Goal: Information Seeking & Learning: Learn about a topic

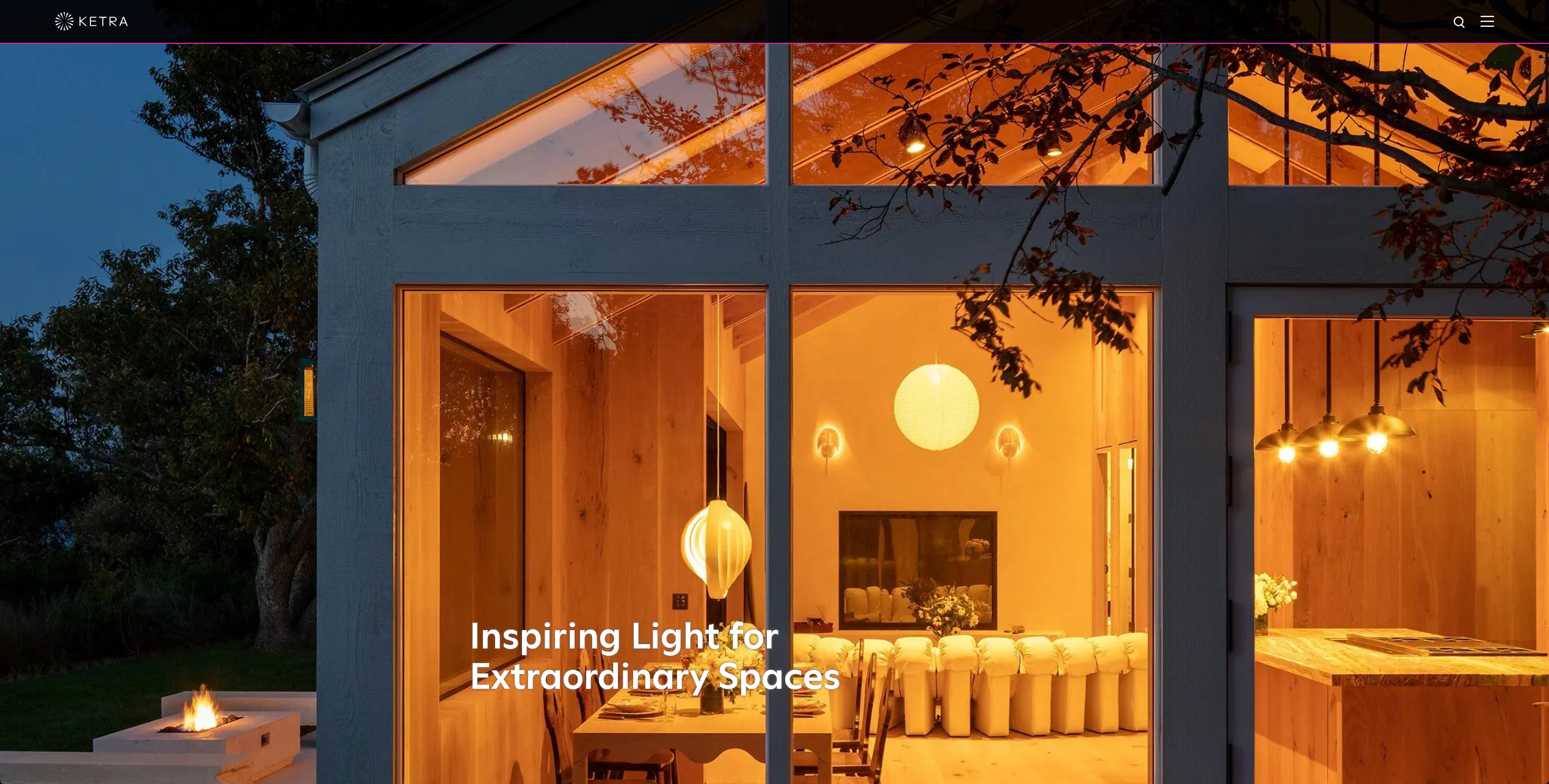
click at [1493, 21] on img at bounding box center [1488, 21] width 13 height 11
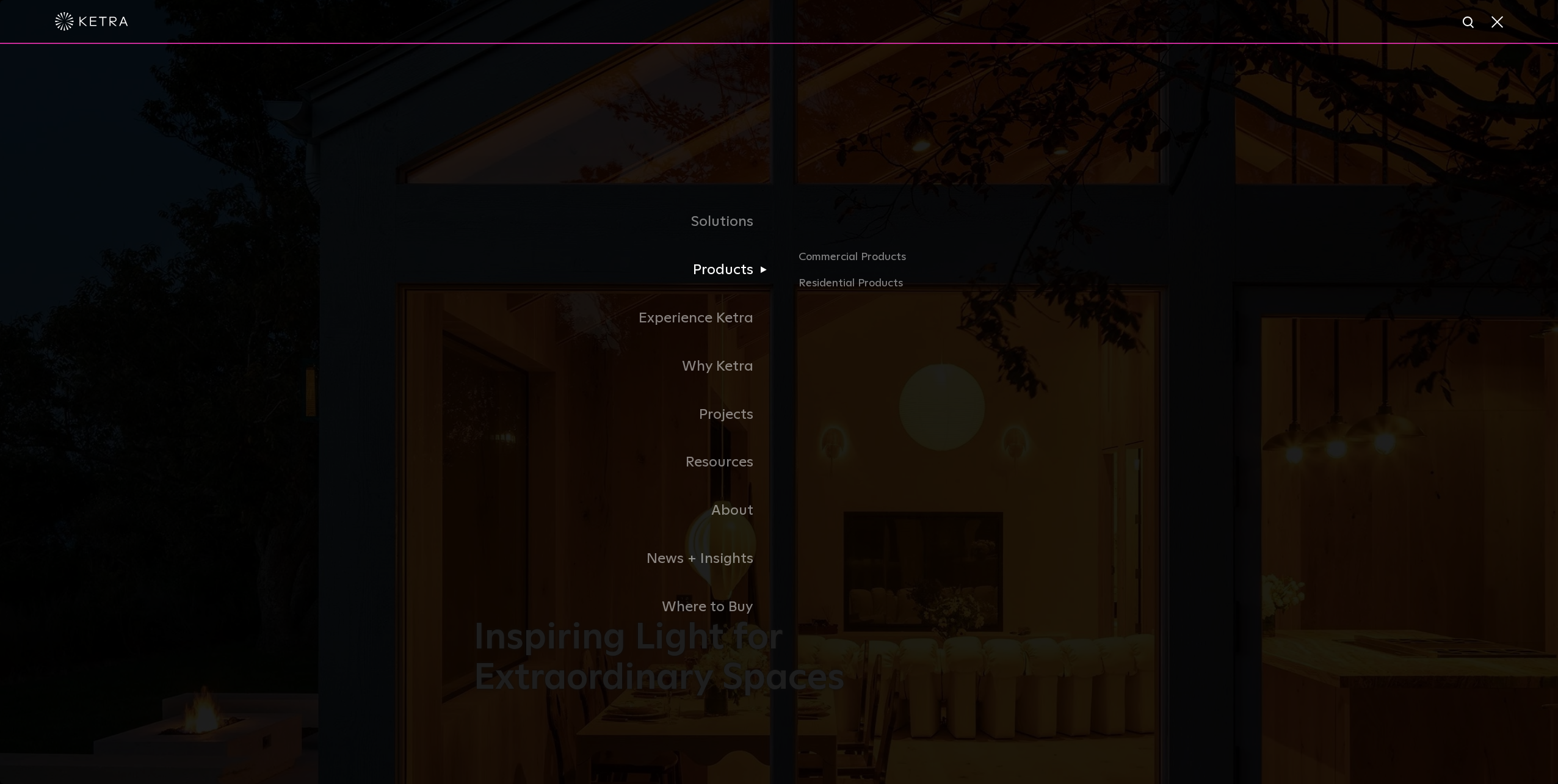
click at [734, 277] on link "Products" at bounding box center [626, 270] width 306 height 48
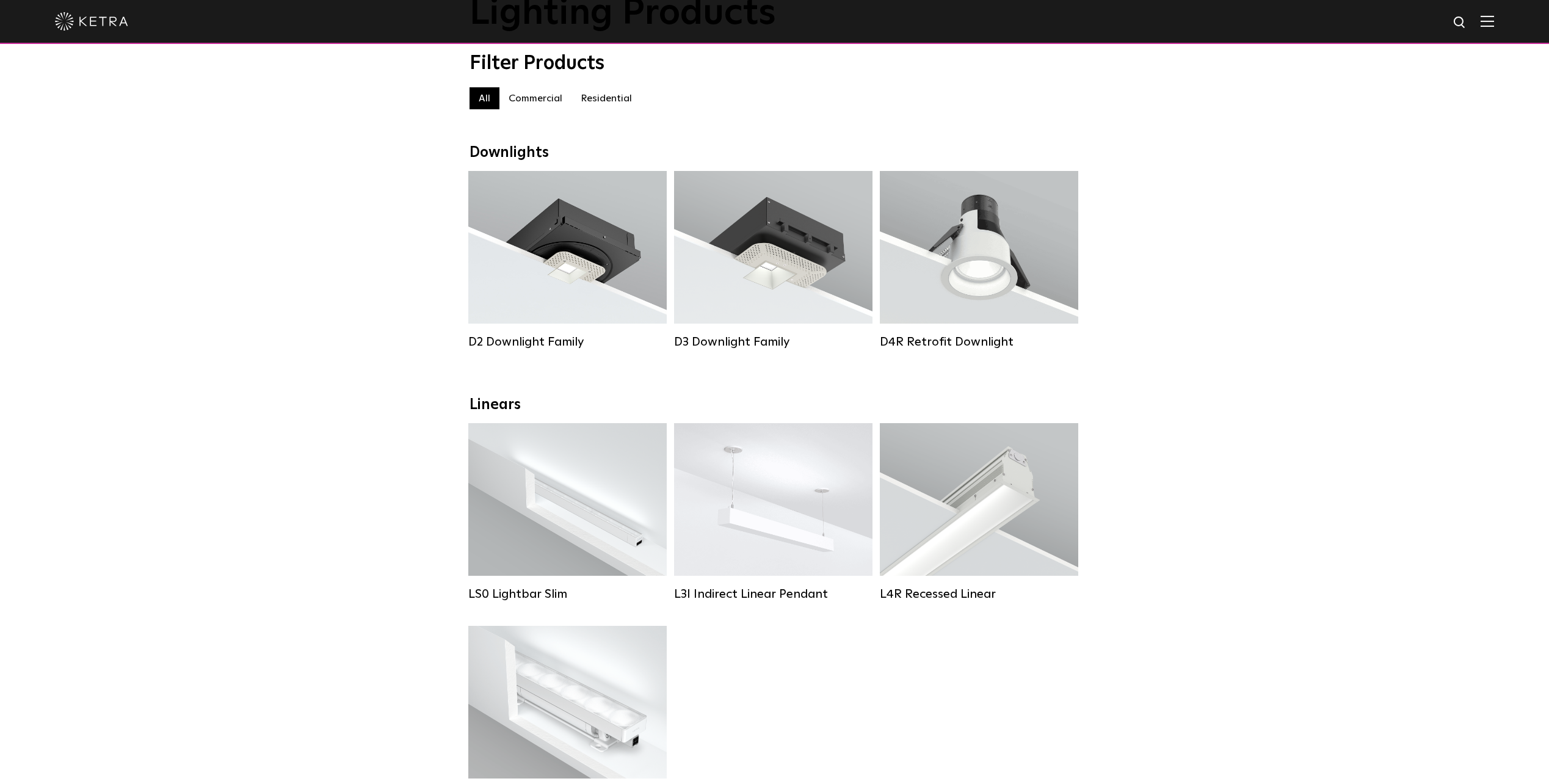
scroll to position [244, 0]
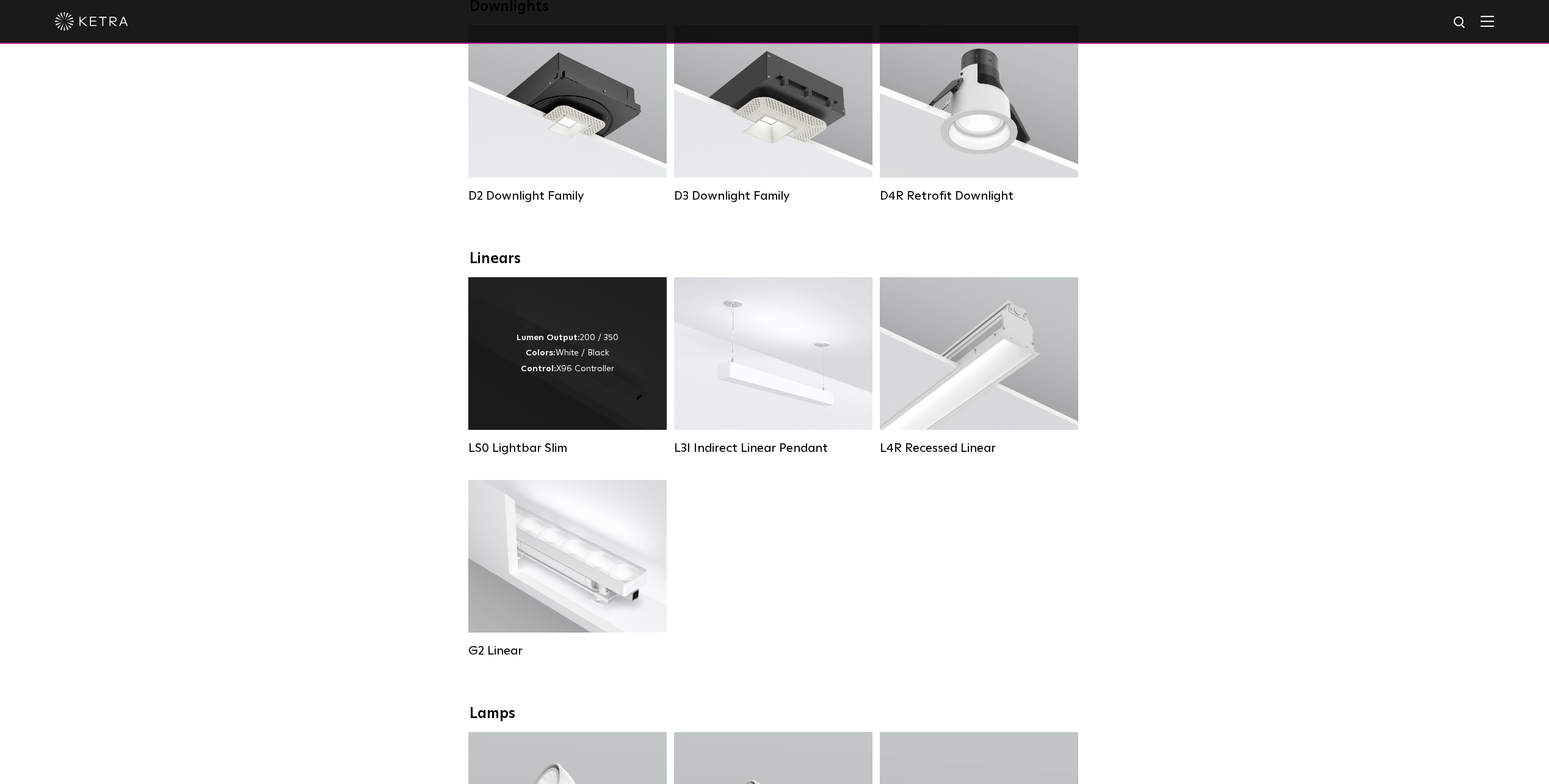
click at [594, 424] on div "Lumen Output: 200 / 350 Colors: White / Black Control: X96 Controller" at bounding box center [567, 353] width 198 height 152
